Goal: Obtain resource: Download file/media

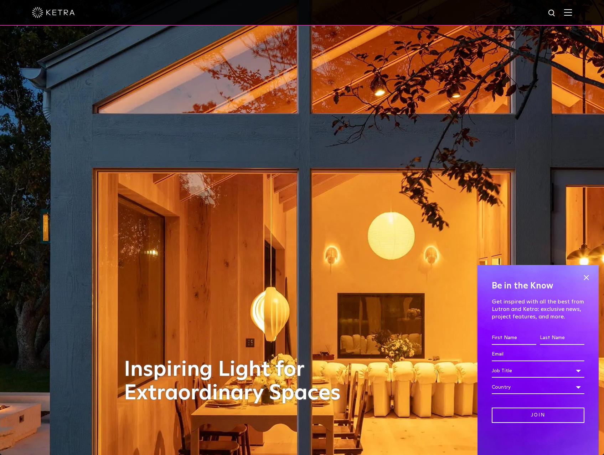
click at [572, 11] on img at bounding box center [568, 12] width 8 height 7
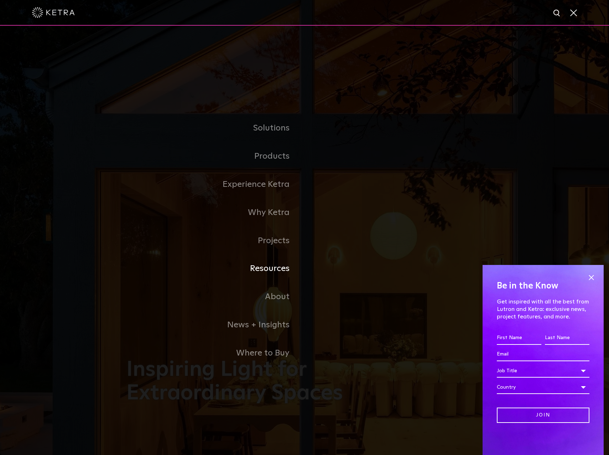
click at [280, 269] on link "Resources" at bounding box center [215, 268] width 178 height 28
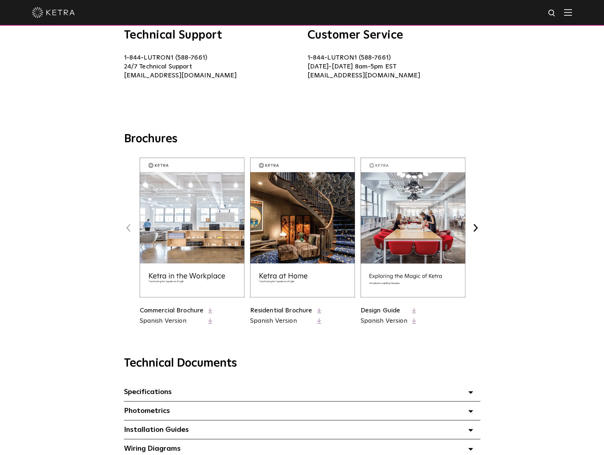
scroll to position [285, 0]
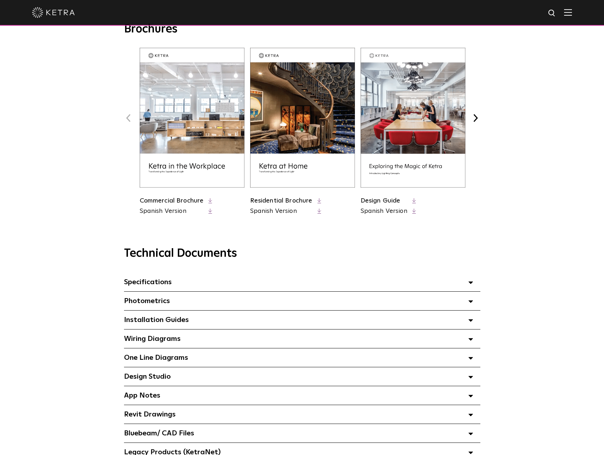
click at [472, 321] on span at bounding box center [470, 319] width 5 height 9
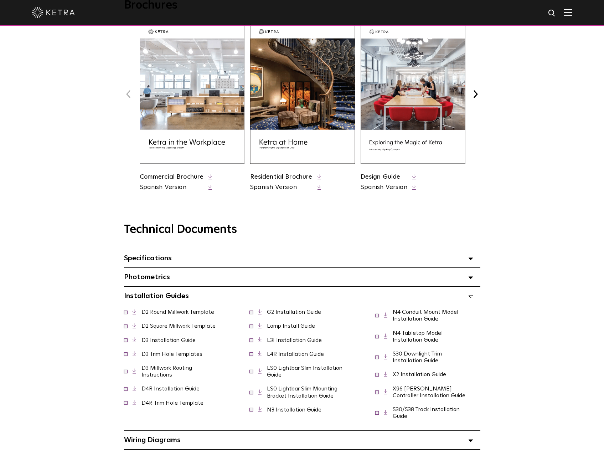
scroll to position [321, 0]
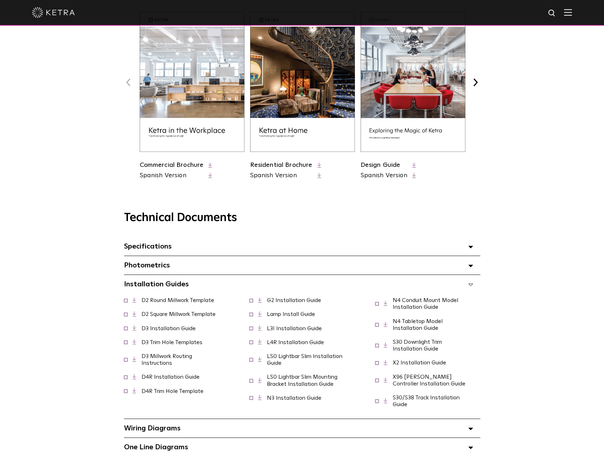
click at [124, 329] on span at bounding box center [126, 328] width 4 height 4
click at [135, 331] on icon at bounding box center [135, 327] width 4 height 5
click at [170, 343] on link "D3 Trim Hole Templates" at bounding box center [171, 342] width 61 height 6
click at [165, 359] on link "D3 Millwork Routing Instructions" at bounding box center [166, 359] width 51 height 12
